Goal: Find specific page/section: Find specific page/section

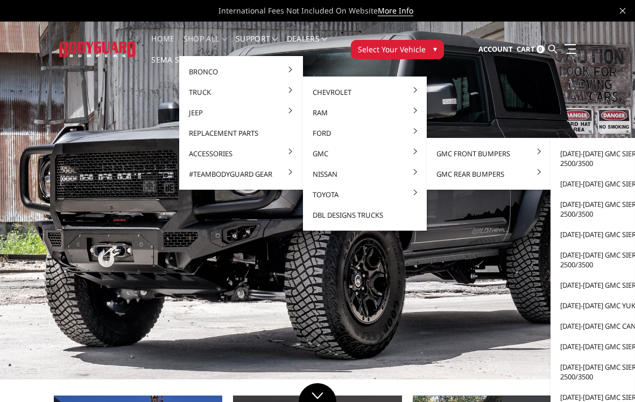
click at [614, 181] on link "[DATE]-[DATE] GMC Sierra 1500" at bounding box center [612, 183] width 115 height 20
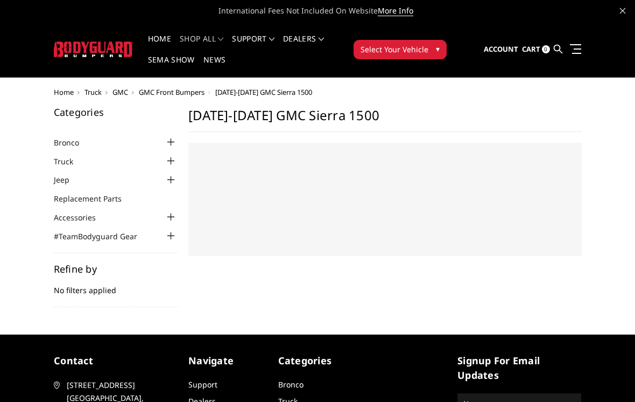
select select "US"
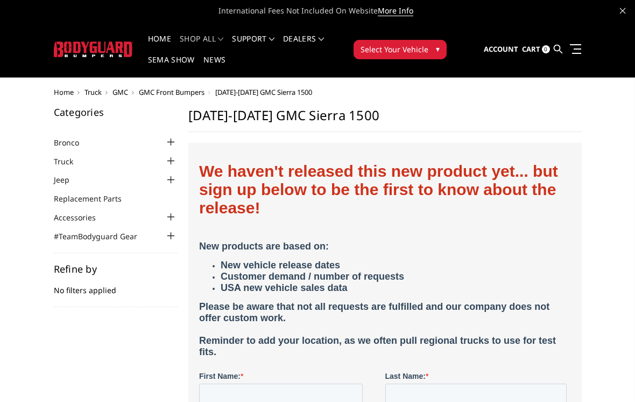
click at [173, 160] on div at bounding box center [171, 160] width 13 height 13
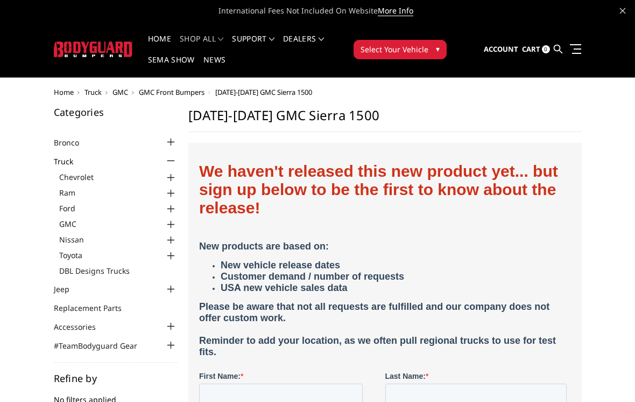
click at [172, 175] on div at bounding box center [171, 177] width 13 height 13
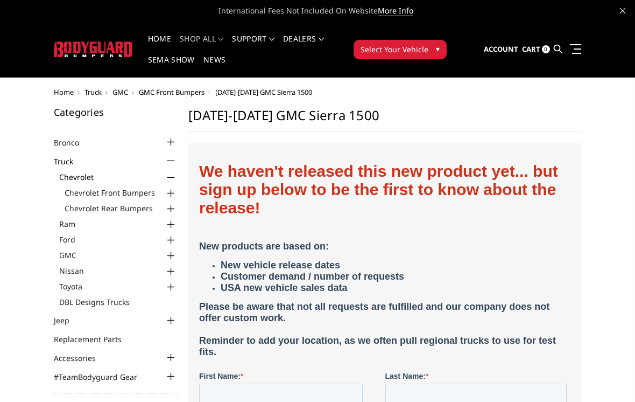
click at [170, 194] on div at bounding box center [171, 193] width 13 height 13
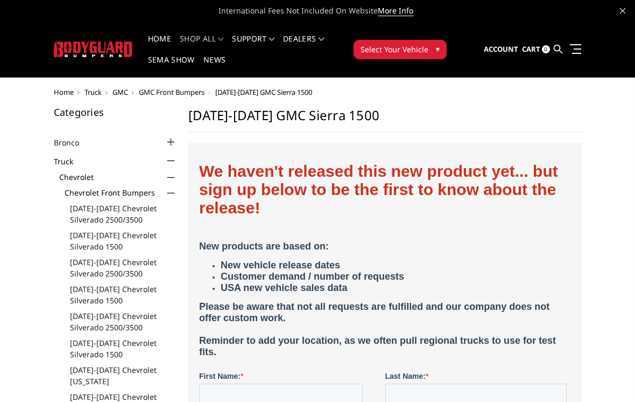
click at [72, 240] on link "[DATE]-[DATE] Chevrolet Silverado 1500" at bounding box center [124, 240] width 108 height 23
